Goal: Task Accomplishment & Management: Manage account settings

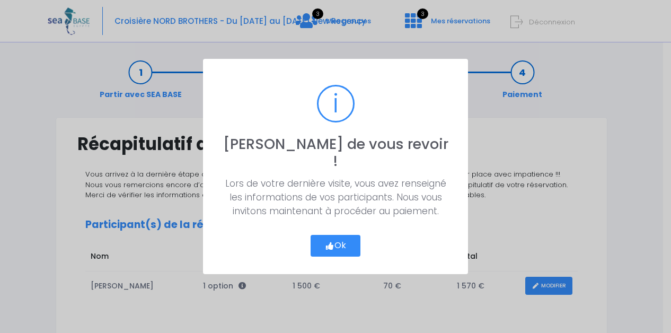
click at [337, 242] on button "Ok" at bounding box center [336, 246] width 50 height 22
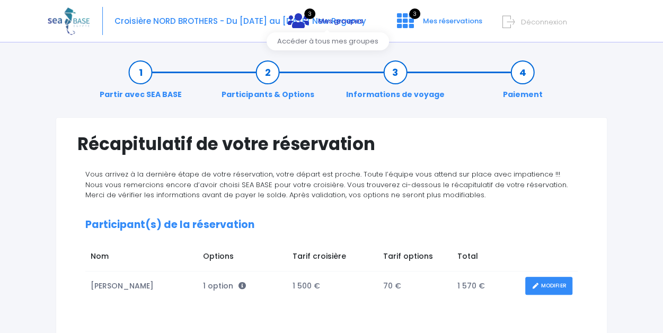
click at [330, 23] on span "Mes groupes" at bounding box center [340, 21] width 45 height 10
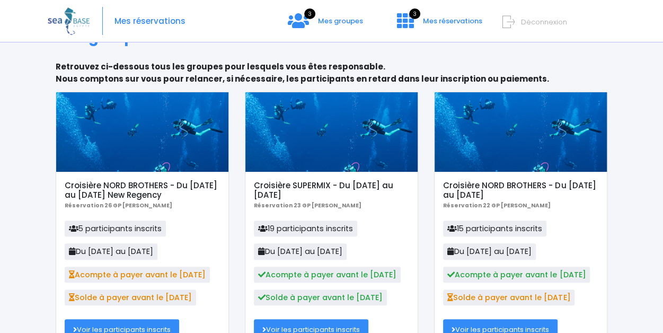
scroll to position [96, 0]
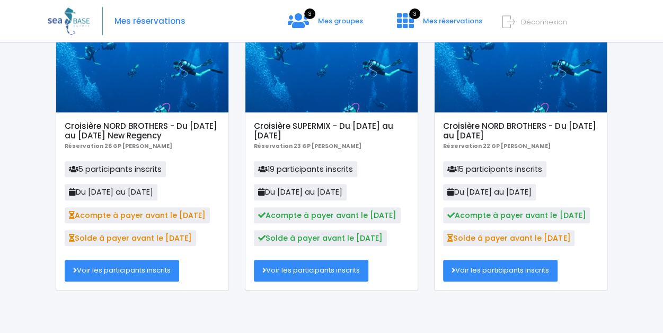
click at [132, 272] on link "Voir les participants inscrits" at bounding box center [122, 270] width 115 height 21
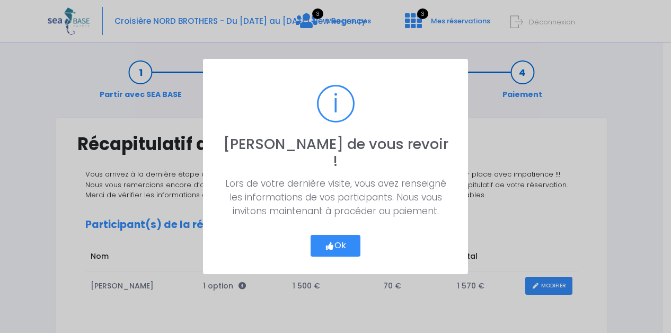
click at [339, 235] on button "Ok" at bounding box center [336, 246] width 50 height 22
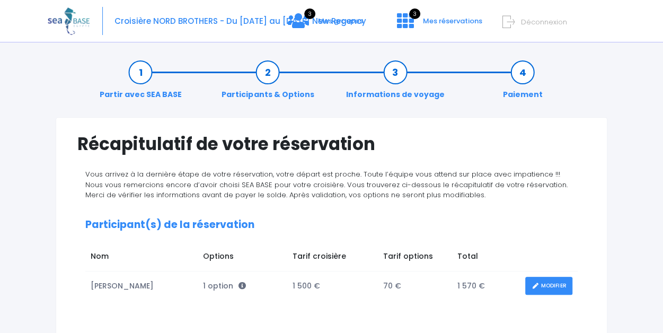
click at [542, 22] on span "Déconnexion" at bounding box center [544, 22] width 46 height 10
drag, startPoint x: 514, startPoint y: 21, endPoint x: 526, endPoint y: 22, distance: 11.3
click at [526, 22] on span "Déconnexion" at bounding box center [544, 22] width 46 height 10
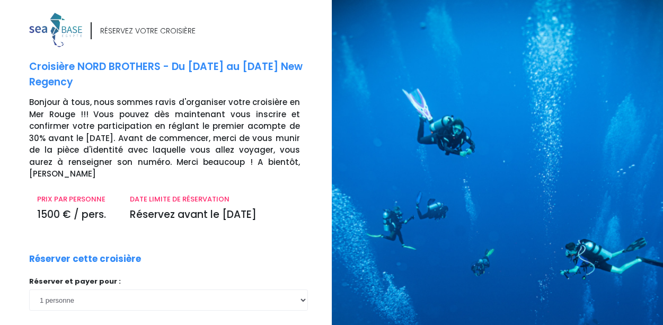
scroll to position [20, 0]
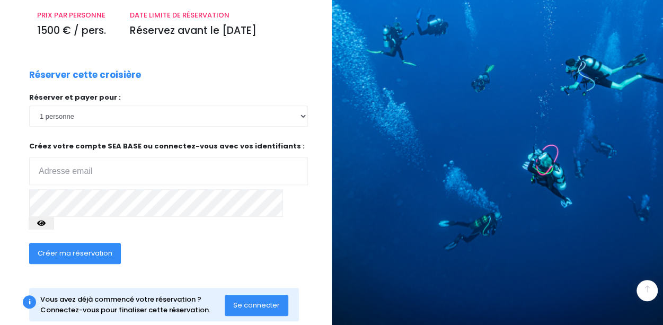
scroll to position [193, 0]
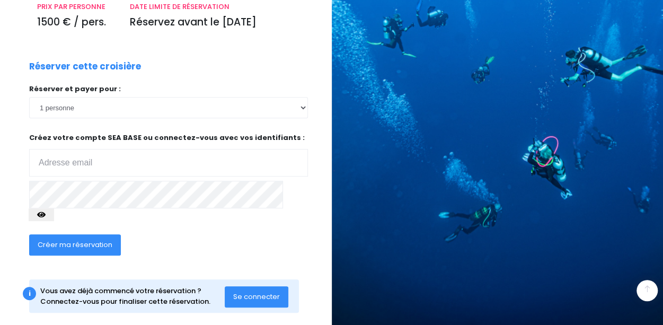
type input "[EMAIL_ADDRESS][DOMAIN_NAME]"
click at [244, 287] on button "Se connecter" at bounding box center [257, 296] width 64 height 21
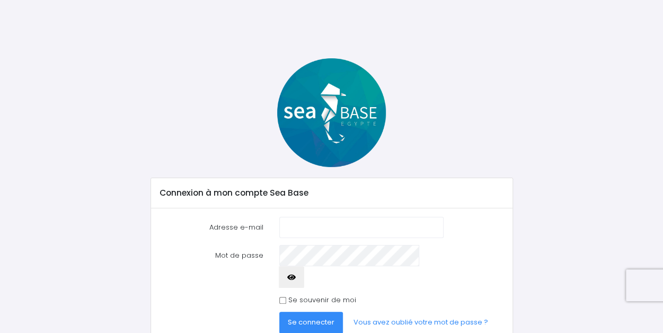
type input "[EMAIL_ADDRESS][DOMAIN_NAME]"
click at [282, 297] on input "Se souvenir de moi" at bounding box center [283, 300] width 7 height 7
checkbox input "true"
click at [294, 317] on span "Se connecter" at bounding box center [311, 322] width 47 height 10
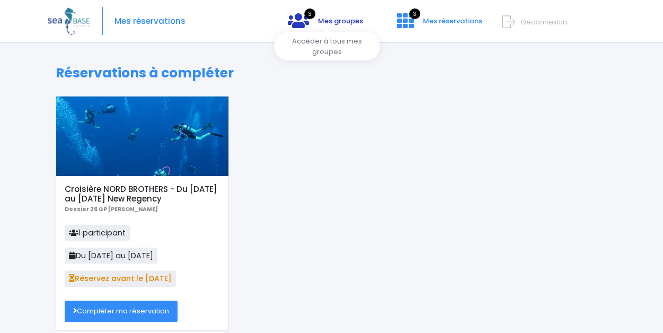
click at [320, 23] on span "Mes groupes" at bounding box center [340, 21] width 45 height 10
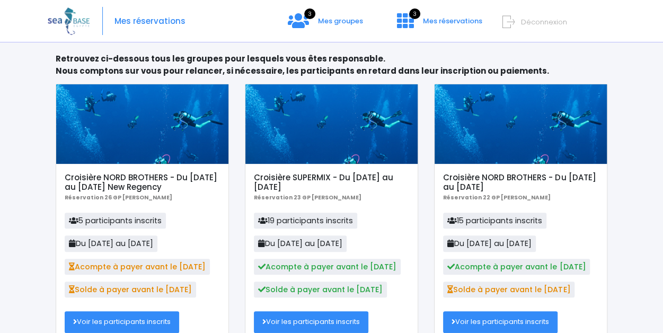
scroll to position [96, 0]
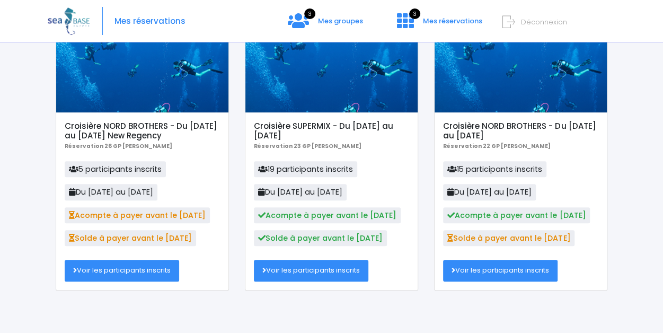
click at [135, 269] on link "Voir les participants inscrits" at bounding box center [122, 270] width 115 height 21
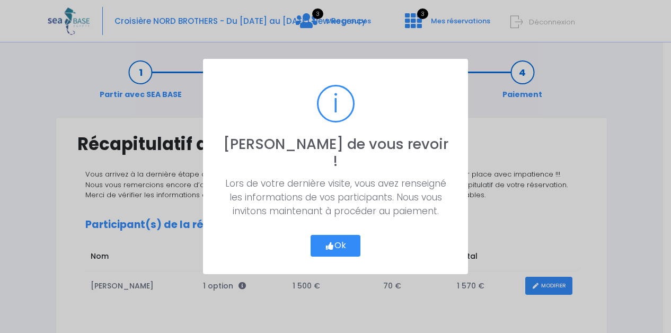
click at [343, 240] on button "Ok" at bounding box center [336, 246] width 50 height 22
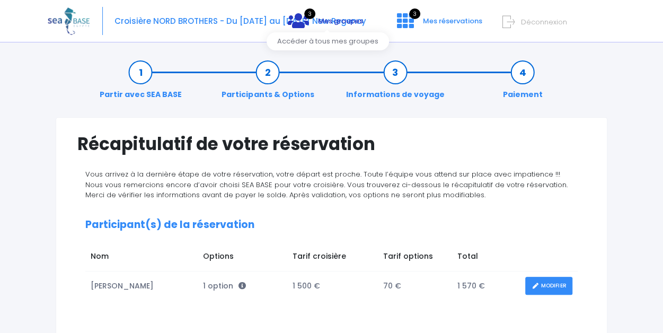
click at [329, 24] on span "Mes groupes" at bounding box center [340, 21] width 45 height 10
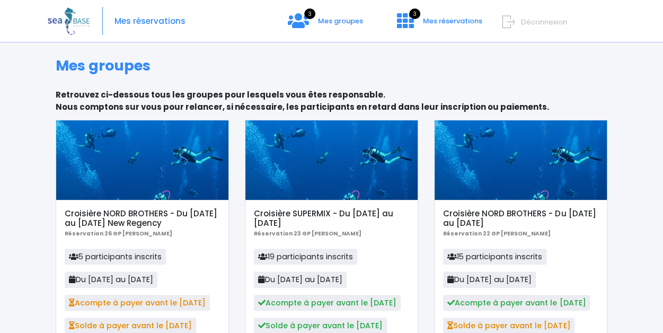
scroll to position [96, 0]
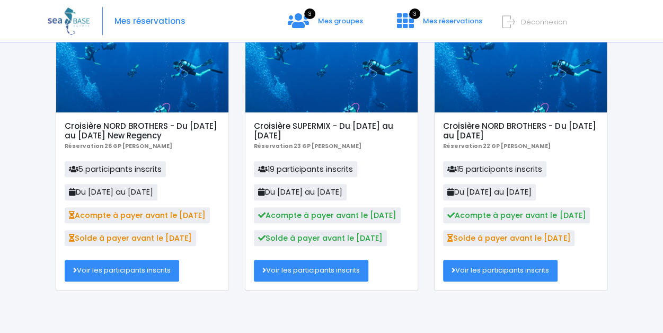
click at [133, 270] on link "Voir les participants inscrits" at bounding box center [122, 270] width 115 height 21
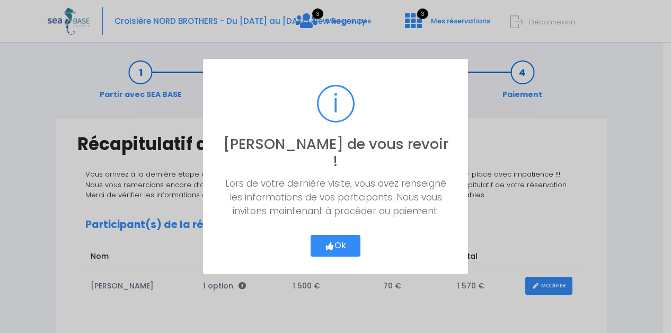
click at [333, 237] on button "Ok" at bounding box center [336, 246] width 50 height 22
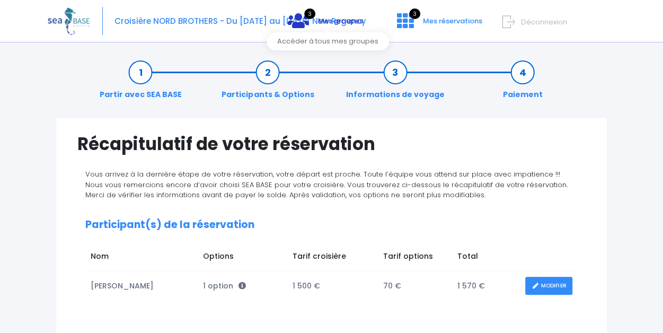
click at [348, 25] on span "Mes groupes" at bounding box center [340, 21] width 45 height 10
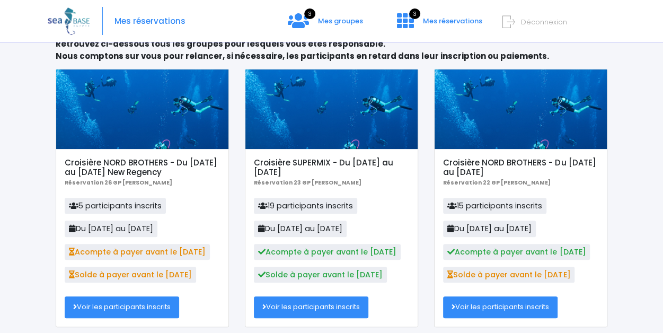
scroll to position [96, 0]
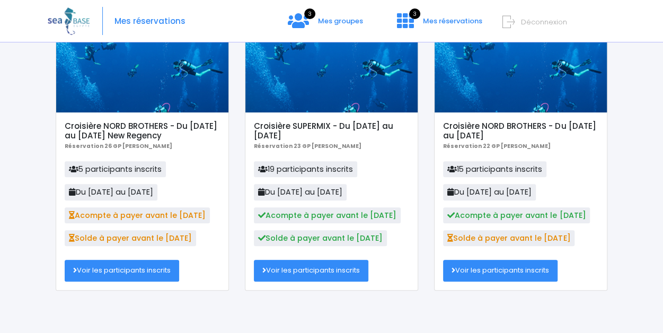
click at [143, 275] on link "Voir les participants inscrits" at bounding box center [122, 270] width 115 height 21
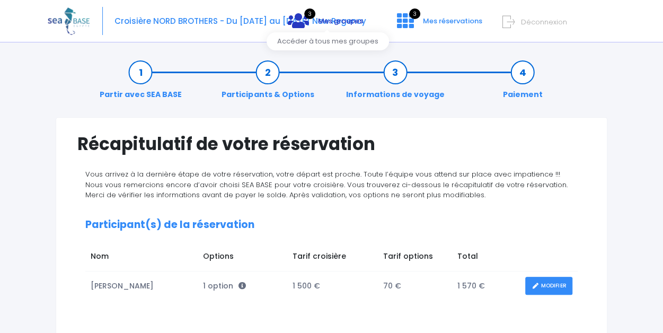
click at [332, 21] on span "Mes groupes" at bounding box center [340, 21] width 45 height 10
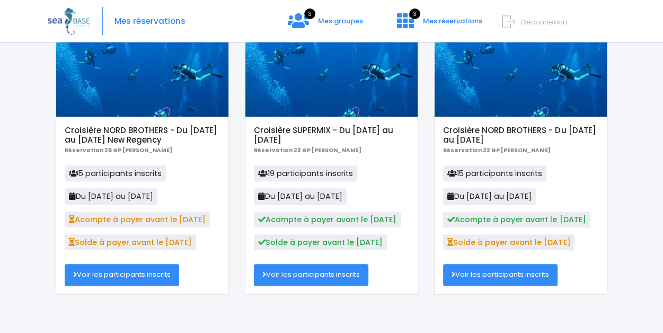
scroll to position [96, 0]
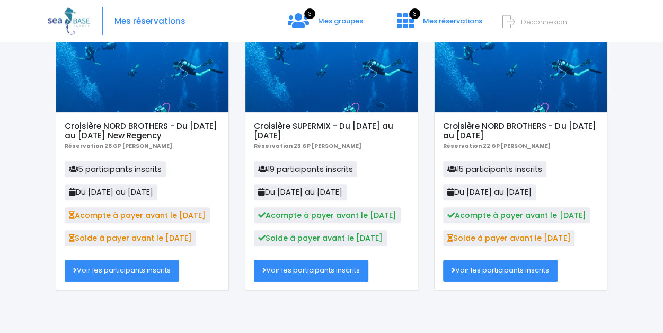
click at [130, 273] on link "Voir les participants inscrits" at bounding box center [122, 270] width 115 height 21
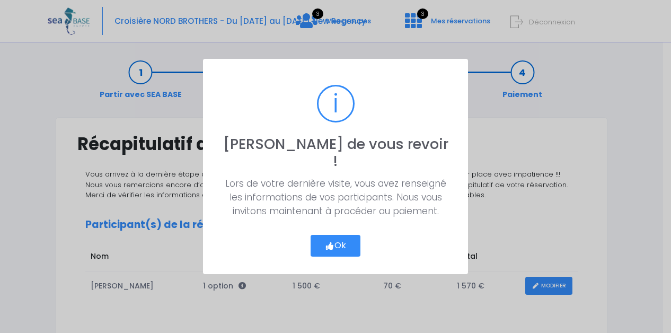
click at [350, 236] on button "Ok" at bounding box center [336, 246] width 50 height 22
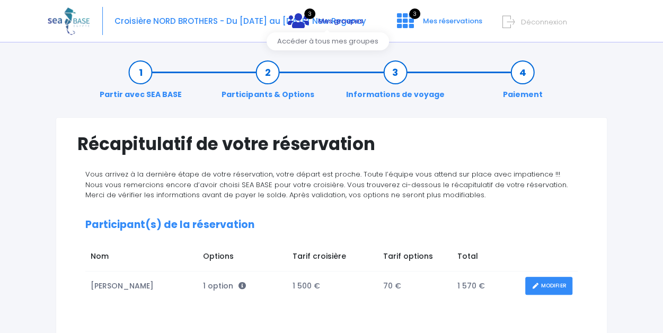
click at [330, 25] on span "Mes groupes" at bounding box center [340, 21] width 45 height 10
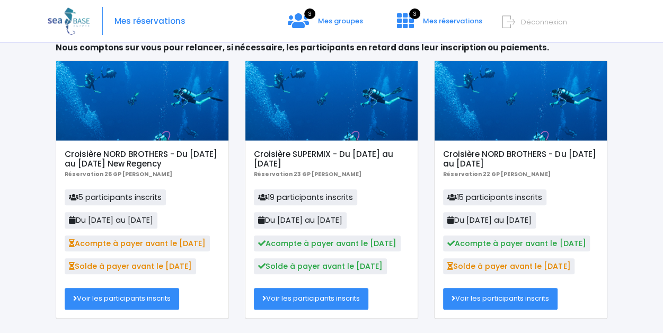
scroll to position [96, 0]
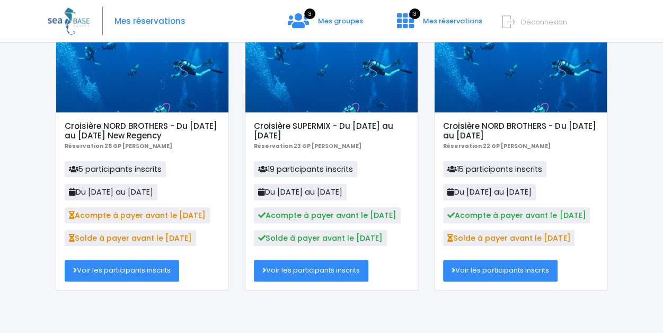
click at [128, 270] on link "Voir les participants inscrits" at bounding box center [122, 270] width 115 height 21
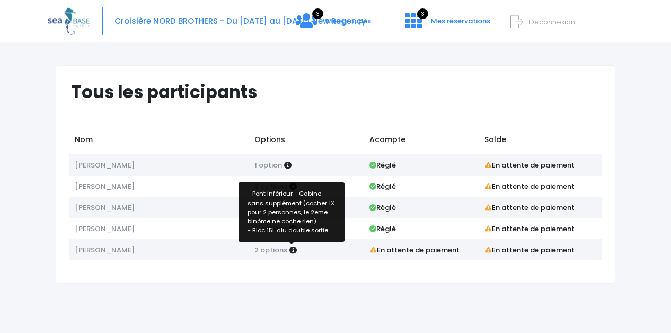
click at [290, 249] on icon at bounding box center [293, 250] width 7 height 7
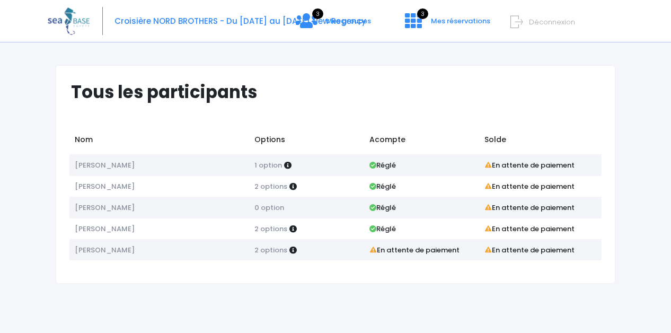
click at [259, 249] on span "2 options" at bounding box center [271, 250] width 33 height 10
